Goal: Find specific page/section

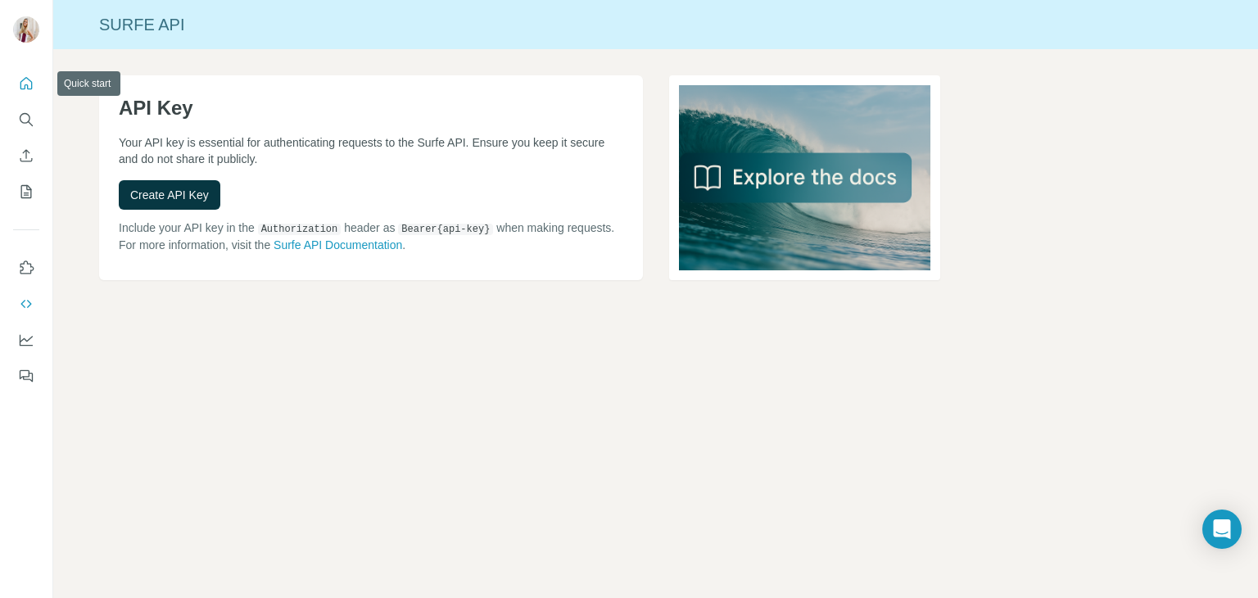
click at [23, 82] on icon "Quick start" at bounding box center [26, 83] width 16 height 16
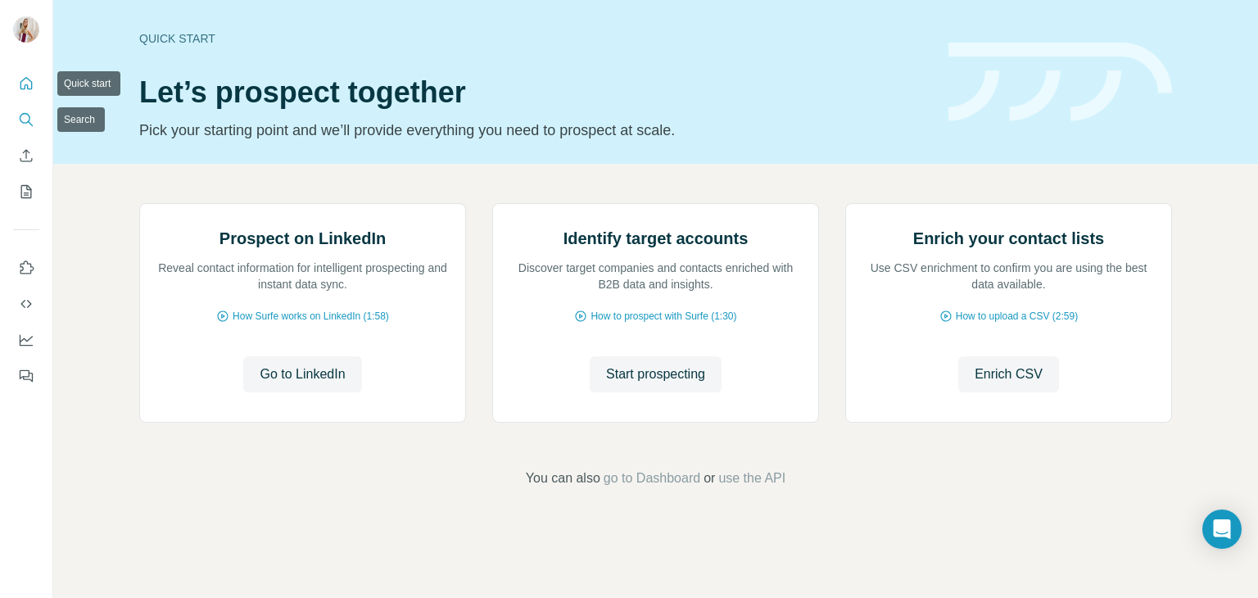
click at [29, 119] on icon "Search" at bounding box center [25, 118] width 11 height 11
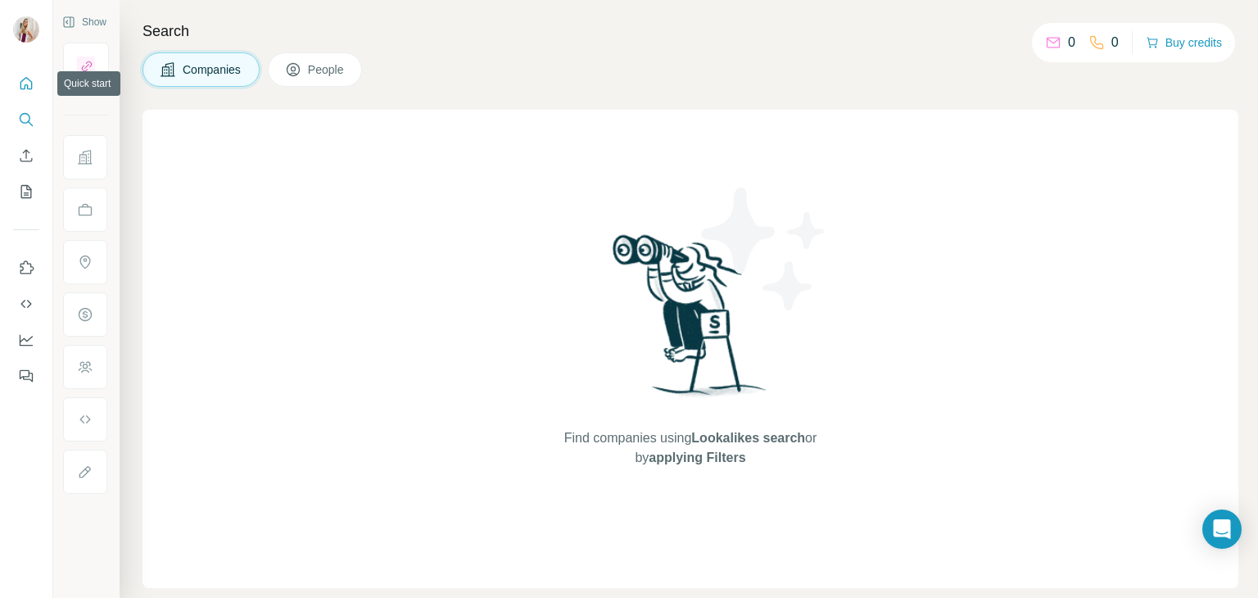
click at [29, 89] on icon "Quick start" at bounding box center [26, 83] width 12 height 12
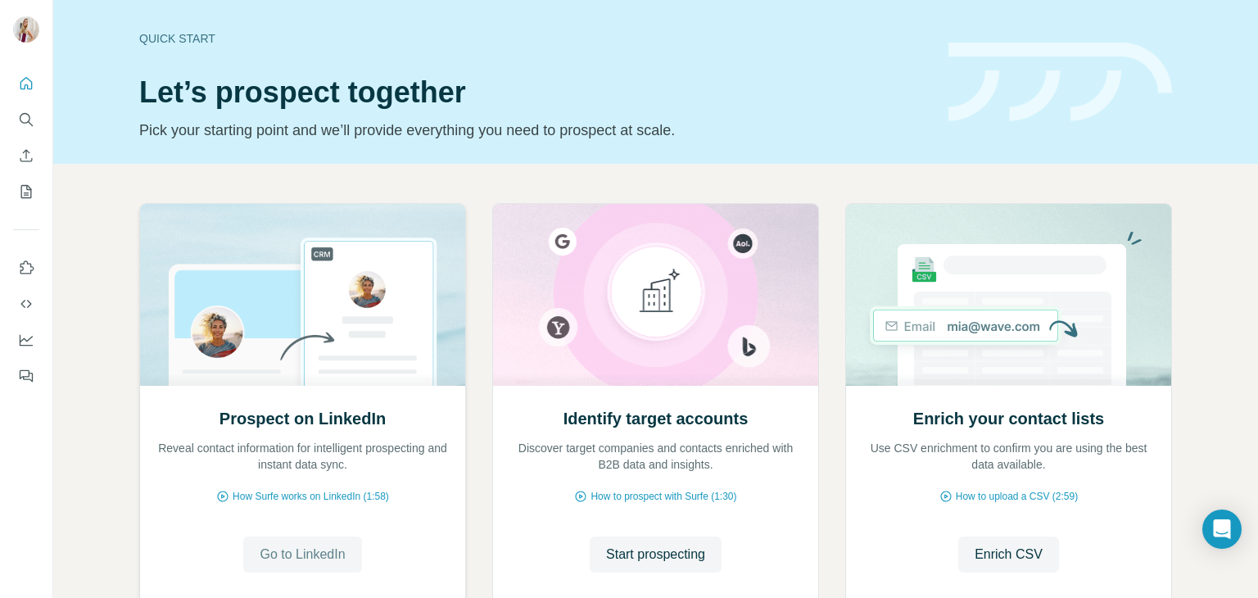
click at [301, 554] on span "Go to LinkedIn" at bounding box center [302, 555] width 85 height 20
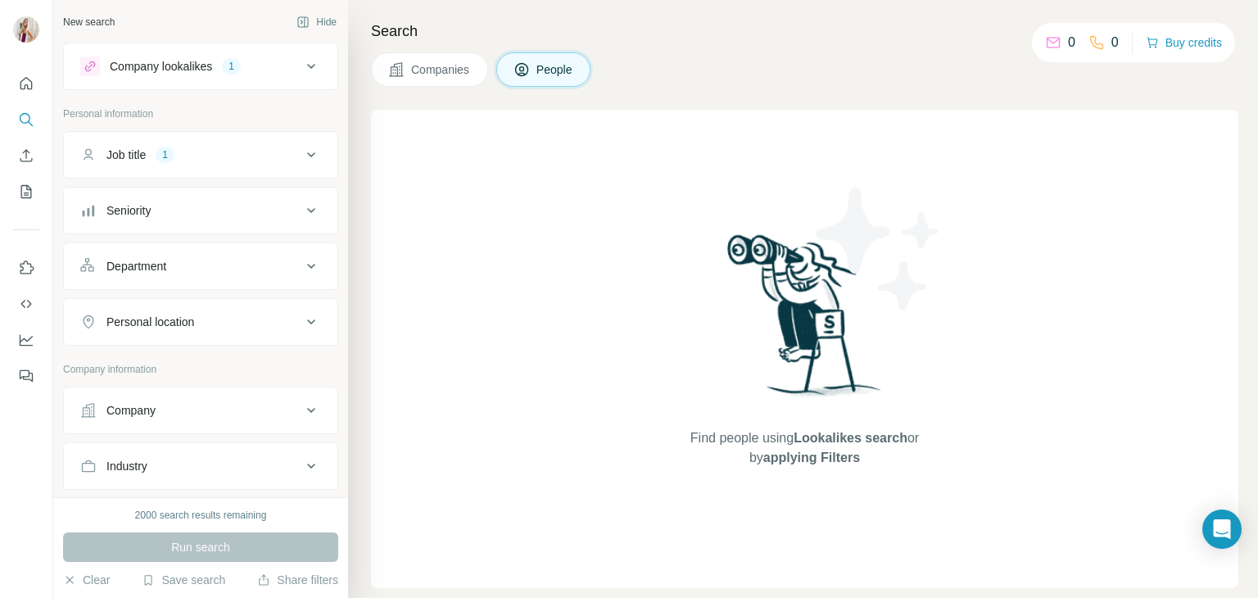
scroll to position [313, 0]
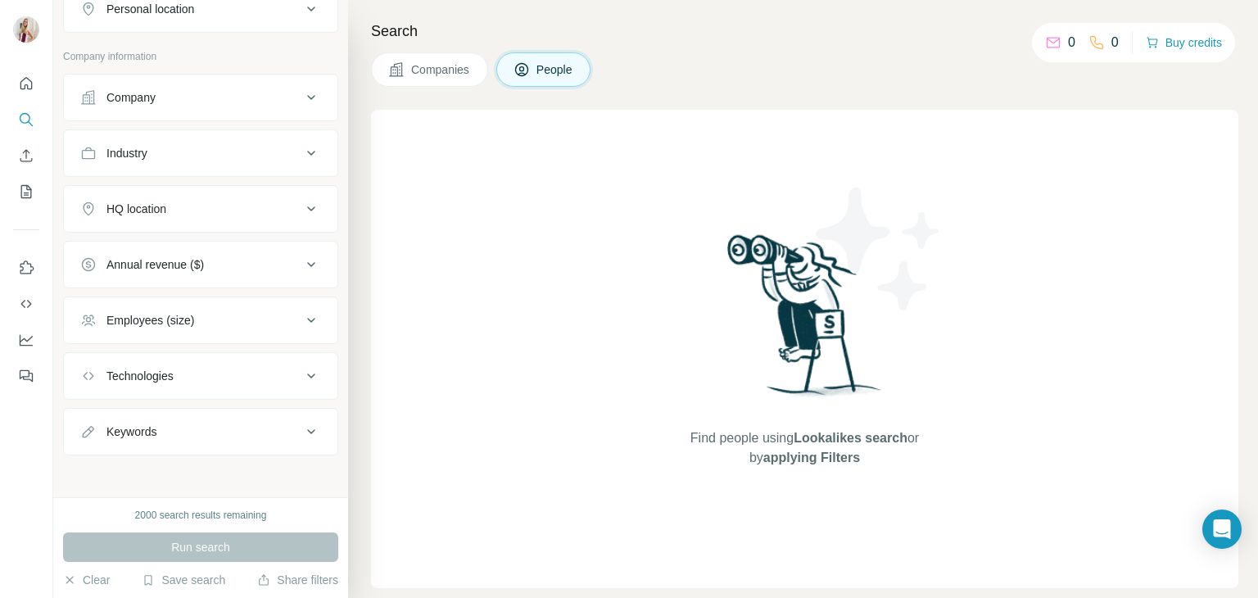
click at [440, 60] on button "Companies" at bounding box center [429, 69] width 117 height 34
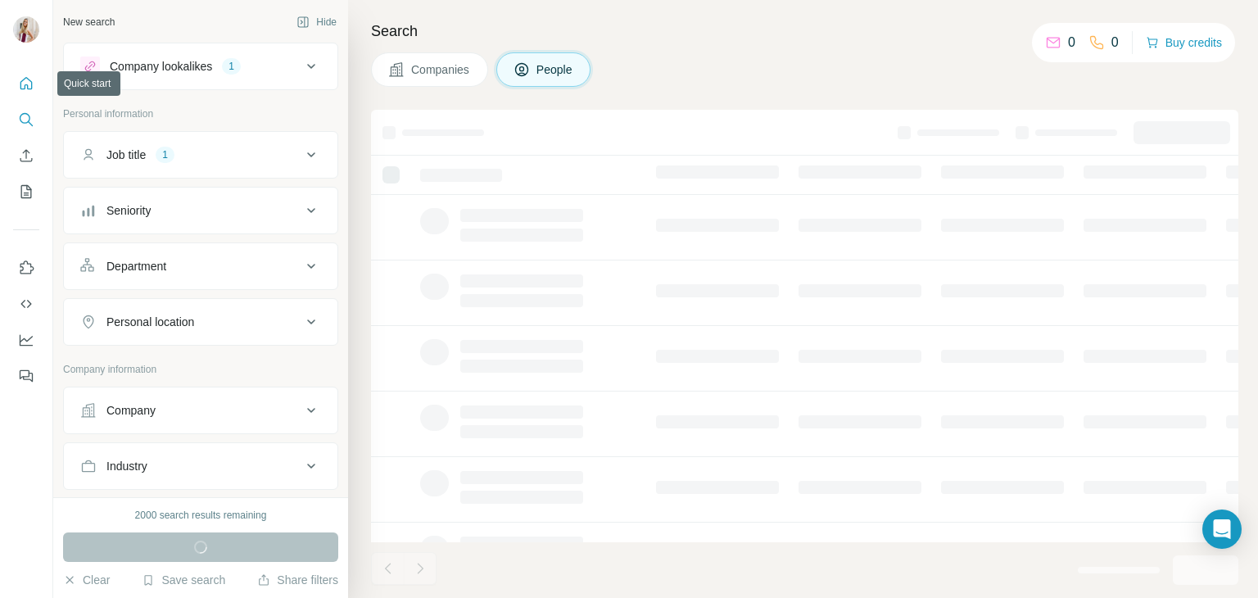
click at [16, 84] on button "Quick start" at bounding box center [26, 83] width 26 height 29
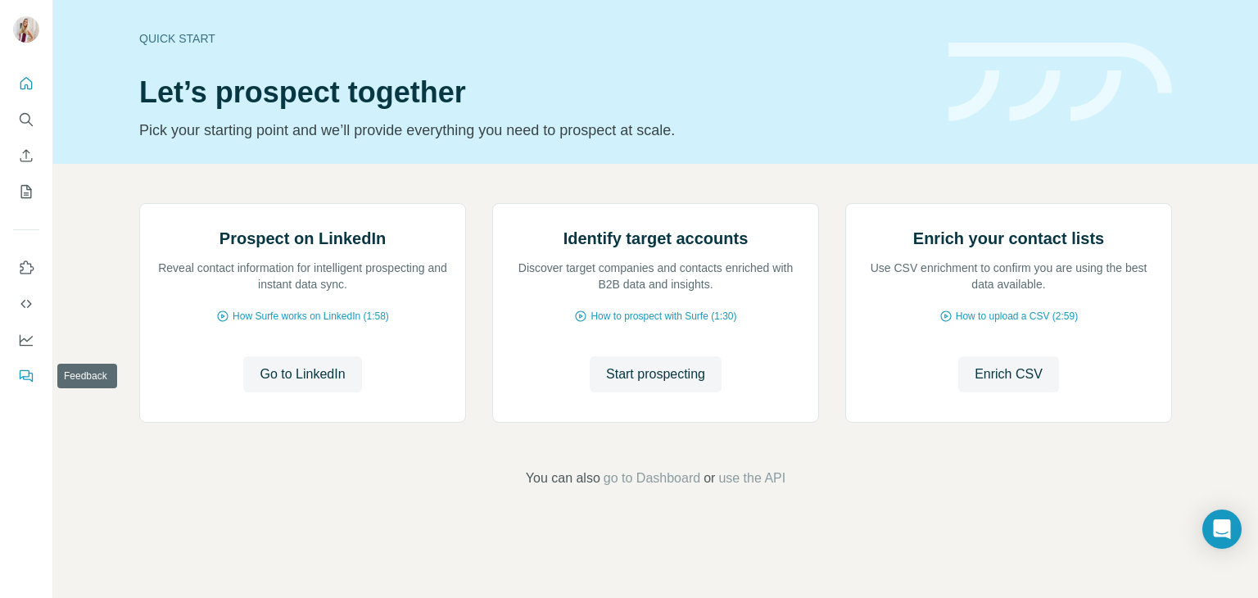
click at [25, 376] on icon "Feedback" at bounding box center [25, 374] width 10 height 9
click at [29, 263] on icon "Use Surfe on LinkedIn" at bounding box center [27, 266] width 14 height 13
